Goal: Task Accomplishment & Management: Manage account settings

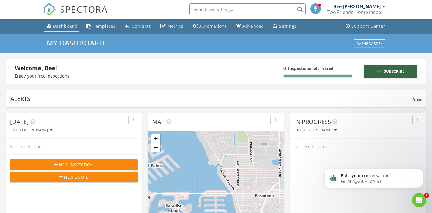
click at [64, 26] on div "Dashboard" at bounding box center [65, 26] width 24 height 6
click at [382, 43] on icon "button" at bounding box center [381, 43] width 2 height 4
click at [310, 35] on div "My Dashboard Dashboards" at bounding box center [216, 43] width 432 height 19
click at [379, 7] on div "Bee [PERSON_NAME]" at bounding box center [356, 6] width 47 height 6
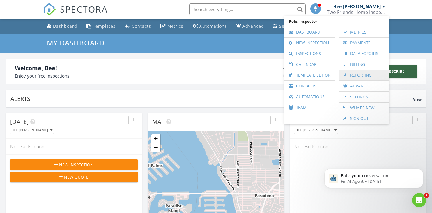
click at [357, 75] on link "Reporting" at bounding box center [363, 75] width 45 height 10
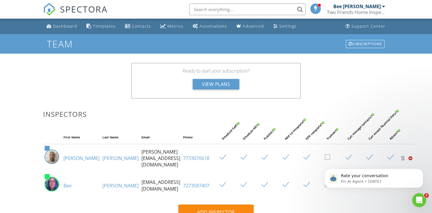
click at [102, 161] on link "Garber" at bounding box center [120, 158] width 36 height 6
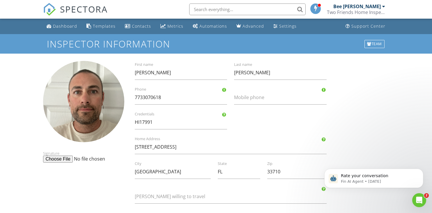
click at [364, 6] on div "Bee [PERSON_NAME]" at bounding box center [356, 6] width 47 height 6
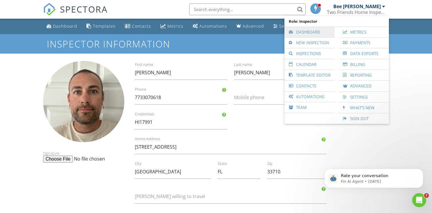
click at [306, 31] on link "Dashboard" at bounding box center [309, 32] width 45 height 10
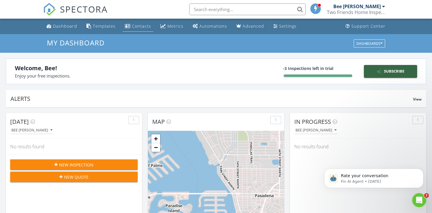
click at [141, 25] on div "Contacts" at bounding box center [141, 26] width 19 height 6
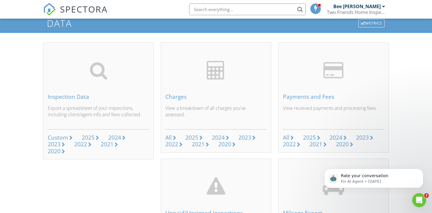
scroll to position [22, 0]
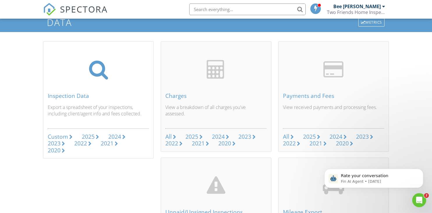
click at [90, 135] on div "2025" at bounding box center [88, 136] width 13 height 8
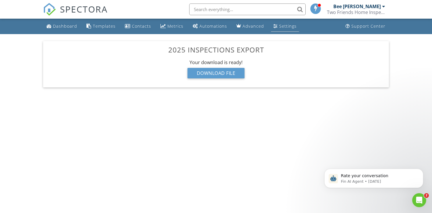
click at [279, 26] on div "Settings" at bounding box center [287, 26] width 17 height 6
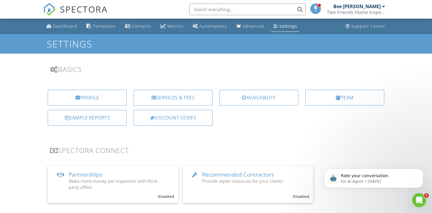
click at [315, 7] on span at bounding box center [316, 8] width 6 height 5
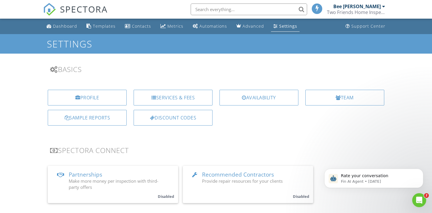
click at [365, 6] on div "Bee [PERSON_NAME]" at bounding box center [356, 6] width 47 height 6
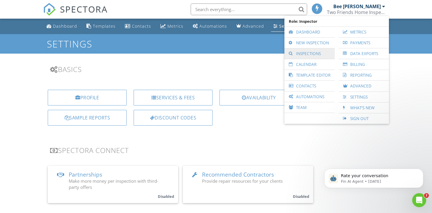
click at [311, 51] on link "Inspections" at bounding box center [309, 53] width 45 height 10
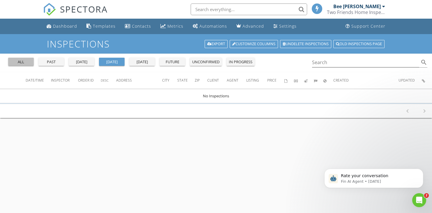
click at [16, 62] on div "all" at bounding box center [20, 62] width 21 height 6
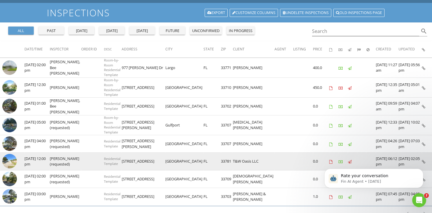
scroll to position [36, 0]
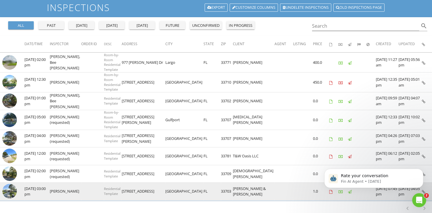
click at [38, 195] on td "04/24/2025 03:00 pm" at bounding box center [36, 191] width 25 height 18
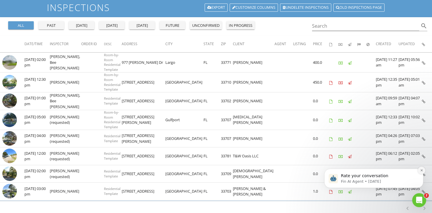
click at [423, 172] on button "Dismiss notification" at bounding box center [422, 170] width 8 height 8
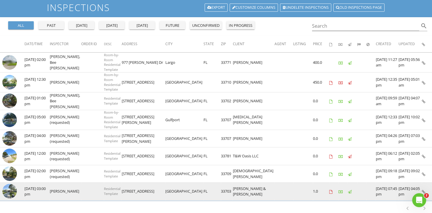
click at [366, 192] on td at bounding box center [370, 191] width 9 height 18
click at [329, 192] on icon at bounding box center [330, 192] width 3 height 4
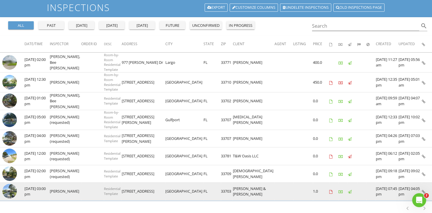
click at [74, 196] on td "Naftali Garber" at bounding box center [65, 191] width 31 height 18
click at [71, 190] on td "Naftali Garber" at bounding box center [65, 191] width 31 height 18
click at [329, 191] on icon at bounding box center [330, 192] width 3 height 4
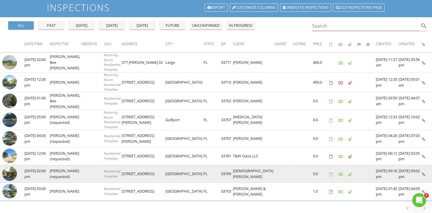
click at [329, 174] on icon at bounding box center [330, 174] width 3 height 4
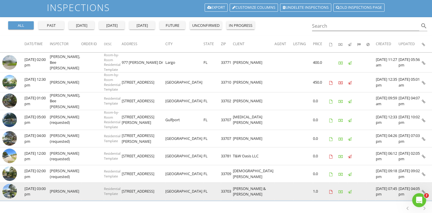
click at [274, 189] on td at bounding box center [283, 191] width 19 height 18
click at [10, 190] on img at bounding box center [9, 191] width 15 height 15
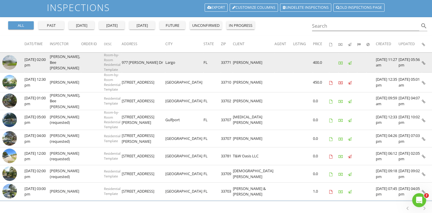
click at [9, 58] on img at bounding box center [9, 62] width 15 height 15
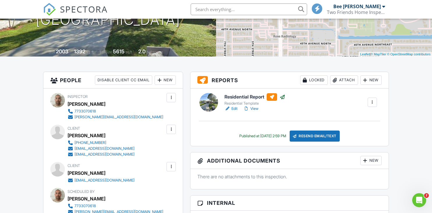
scroll to position [97, 0]
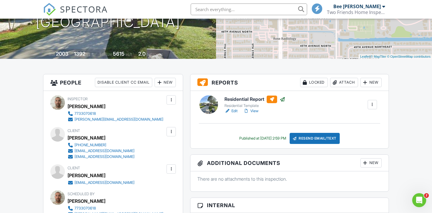
click at [241, 98] on h6 "Residential Report" at bounding box center [254, 99] width 61 height 8
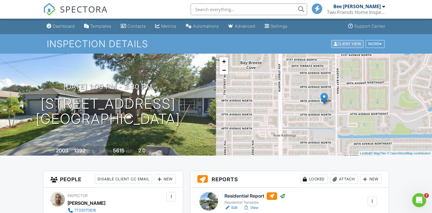
click at [340, 44] on div "Client View" at bounding box center [347, 44] width 32 height 8
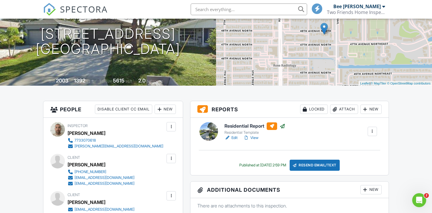
scroll to position [69, 0]
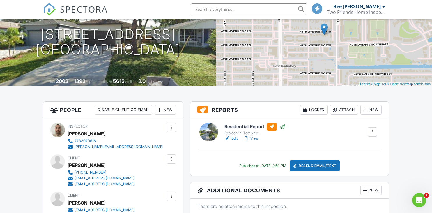
click at [256, 137] on link "View" at bounding box center [250, 138] width 15 height 6
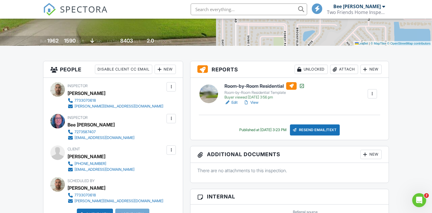
scroll to position [118, 0]
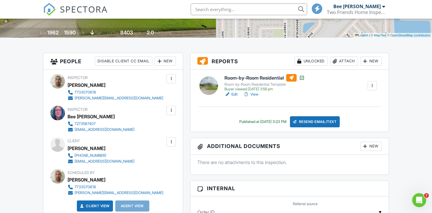
click at [257, 94] on link "View" at bounding box center [250, 94] width 15 height 6
